Goal: Obtain resource: Download file/media

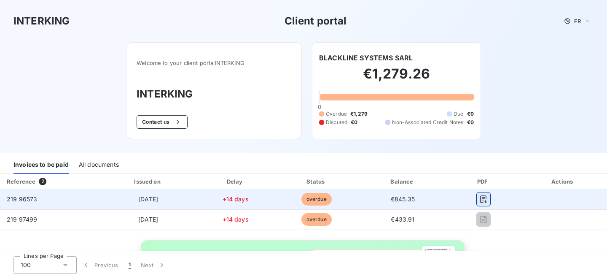
click at [480, 198] on icon "button" at bounding box center [483, 199] width 6 height 8
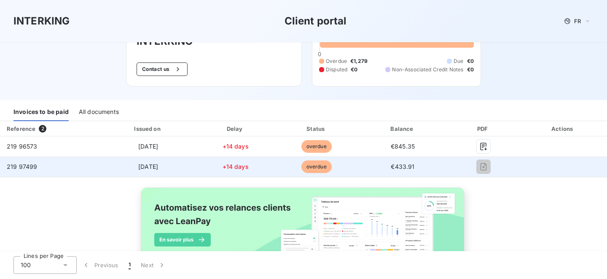
scroll to position [63, 0]
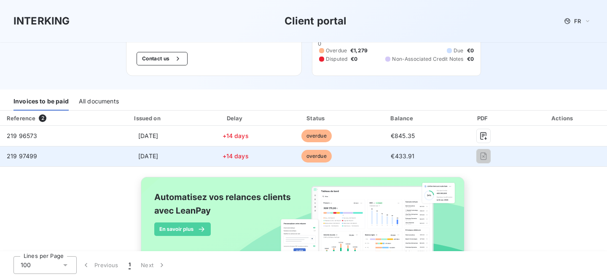
click at [78, 157] on td "219 97499" at bounding box center [50, 156] width 101 height 20
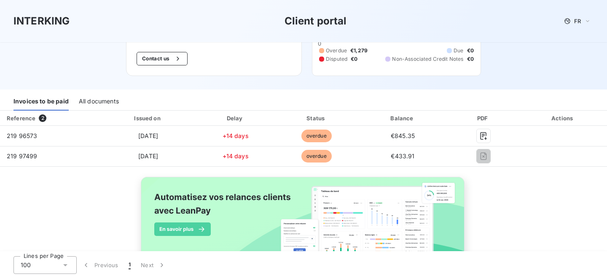
click at [97, 103] on div "All documents" at bounding box center [99, 102] width 40 height 18
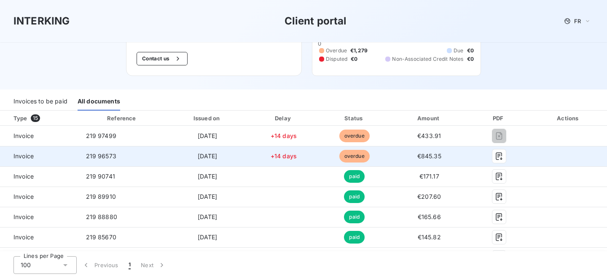
click at [502, 157] on div at bounding box center [499, 155] width 49 height 13
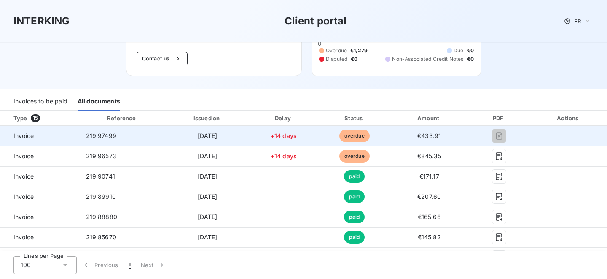
click at [100, 133] on span "219 97499" at bounding box center [101, 135] width 30 height 7
click at [17, 140] on td "Invoice" at bounding box center [39, 136] width 79 height 20
